Goal: Find specific page/section: Find specific page/section

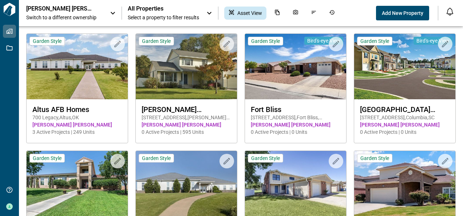
scroll to position [19, 0]
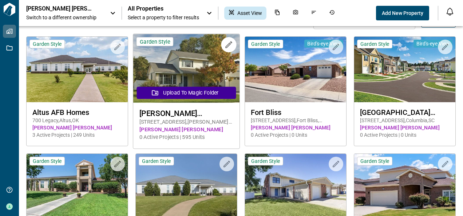
click at [202, 72] on img at bounding box center [186, 68] width 106 height 69
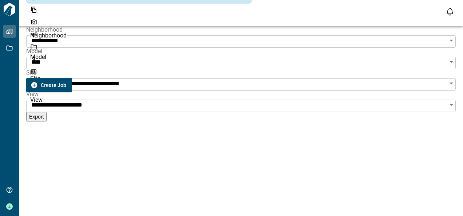
click at [210, 113] on div at bounding box center [215, 107] width 10 height 11
click at [449, 41] on icon "Open" at bounding box center [451, 41] width 4 height 2
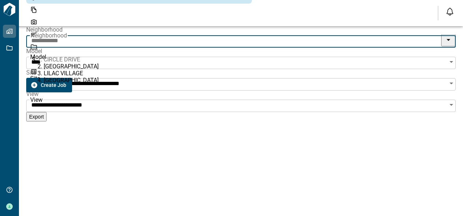
click at [449, 61] on icon "Open" at bounding box center [451, 62] width 4 height 2
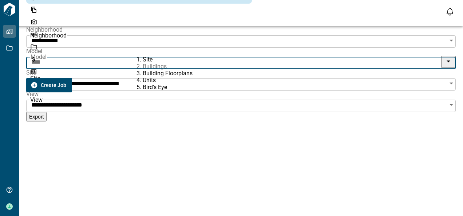
click at [147, 69] on span "Buildings" at bounding box center [155, 66] width 24 height 7
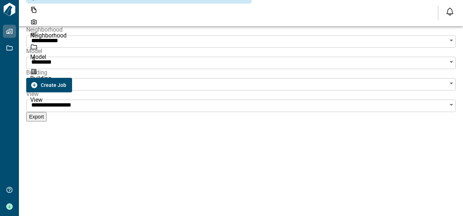
click at [449, 104] on icon "Open" at bounding box center [451, 105] width 4 height 2
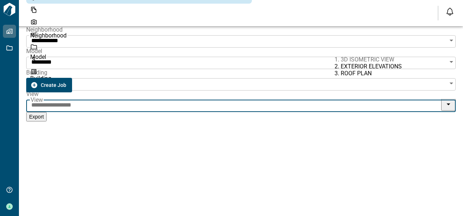
click at [359, 58] on span "3D ISOMETRIC VIEW​" at bounding box center [367, 59] width 53 height 7
click at [449, 104] on icon "Open" at bounding box center [451, 105] width 4 height 2
click at [356, 70] on span "EXTERIOR ELEVATIONS" at bounding box center [371, 66] width 61 height 7
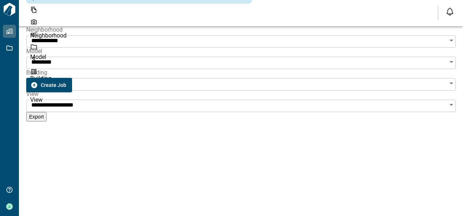
click at [231, 113] on div at bounding box center [233, 107] width 10 height 11
click at [228, 113] on div at bounding box center [233, 107] width 10 height 11
click at [230, 113] on div at bounding box center [233, 107] width 10 height 11
click at [447, 100] on icon "Open" at bounding box center [451, 104] width 9 height 9
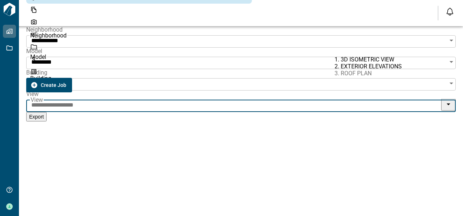
click at [349, 77] on span "ROOF PLAN" at bounding box center [356, 73] width 31 height 7
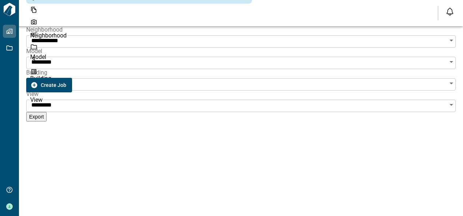
click at [229, 113] on div at bounding box center [233, 107] width 10 height 11
click at [228, 113] on div at bounding box center [233, 107] width 10 height 11
click at [225, 216] on html "**********" at bounding box center [231, 178] width 463 height 357
click at [229, 113] on div at bounding box center [233, 107] width 10 height 11
click at [447, 57] on icon "Open" at bounding box center [451, 61] width 9 height 9
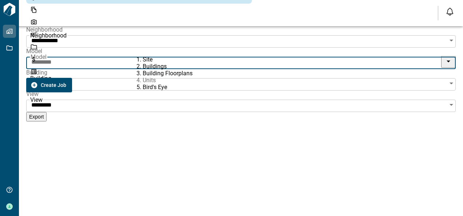
click at [143, 84] on span "Units" at bounding box center [149, 80] width 13 height 7
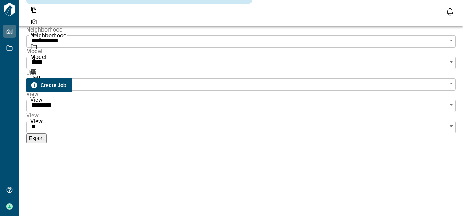
drag, startPoint x: 414, startPoint y: 43, endPoint x: 417, endPoint y: 50, distance: 8.0
click at [417, 119] on div "** View" at bounding box center [240, 126] width 429 height 15
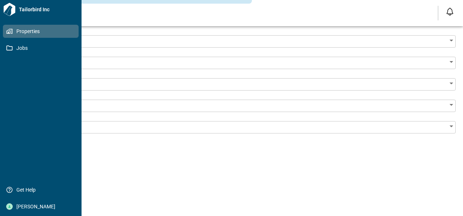
click at [20, 30] on span "Properties" at bounding box center [42, 31] width 59 height 7
